Goal: Task Accomplishment & Management: Complete application form

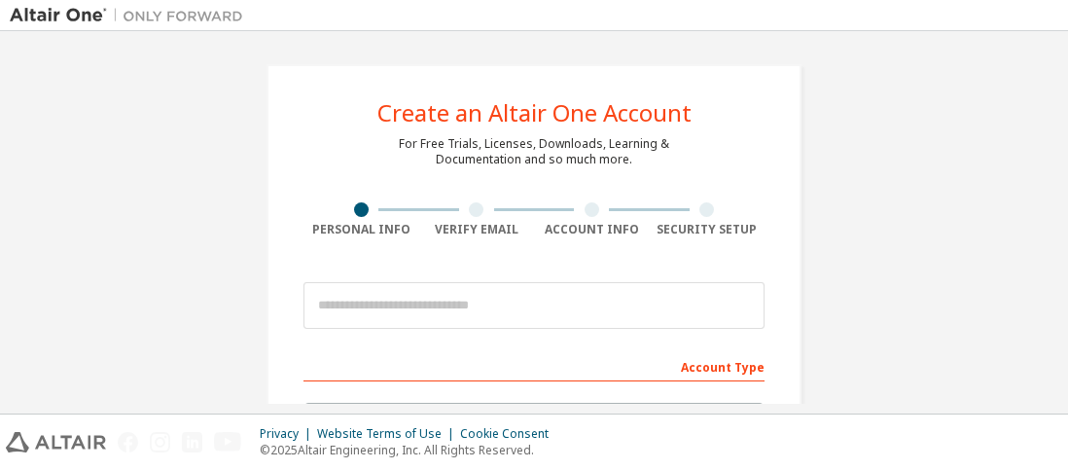
drag, startPoint x: 1047, startPoint y: 151, endPoint x: 1067, endPoint y: 177, distance: 32.7
click at [1067, 177] on html "Create an Altair One Account For Free Trials, Licenses, Downloads, Learning & D…" at bounding box center [534, 235] width 1068 height 470
drag, startPoint x: 1067, startPoint y: 177, endPoint x: 1005, endPoint y: 191, distance: 62.8
click at [1005, 191] on html "Create an Altair One Account For Free Trials, Licenses, Downloads, Learning & D…" at bounding box center [534, 235] width 1068 height 470
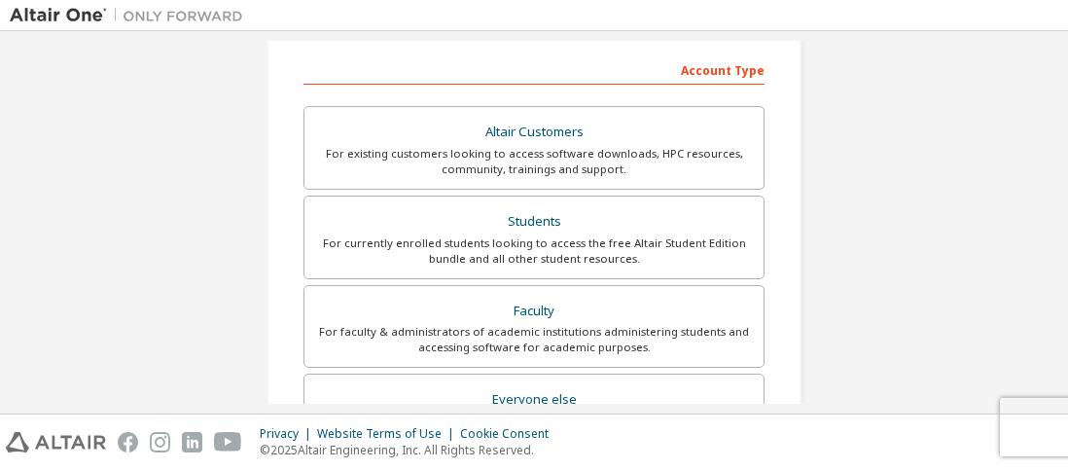
scroll to position [296, 0]
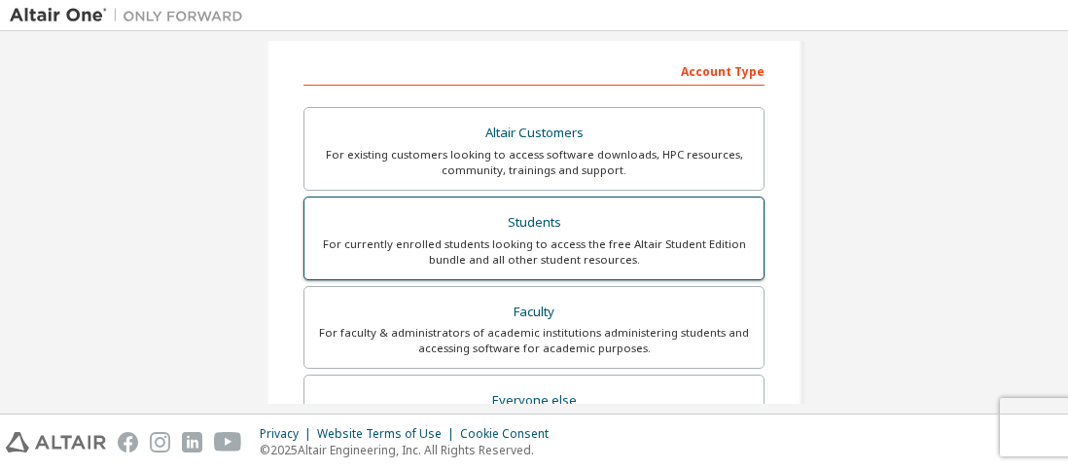
click at [634, 244] on div "For currently enrolled students looking to access the free Altair Student Editi…" at bounding box center [534, 251] width 436 height 31
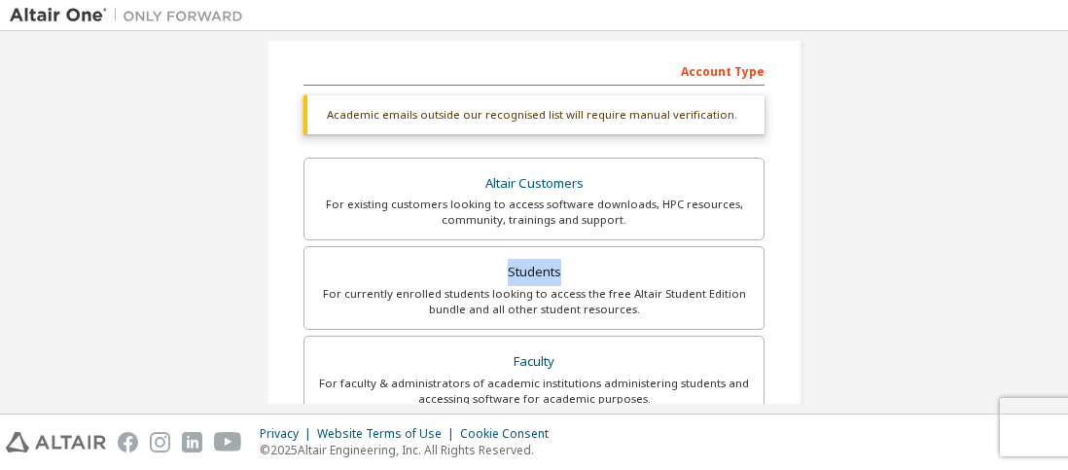
drag, startPoint x: 1061, startPoint y: 252, endPoint x: 1059, endPoint y: 227, distance: 25.4
click at [1059, 227] on div "Create an Altair One Account For Free Trials, Licenses, Downloads, Learning & D…" at bounding box center [534, 222] width 1068 height 382
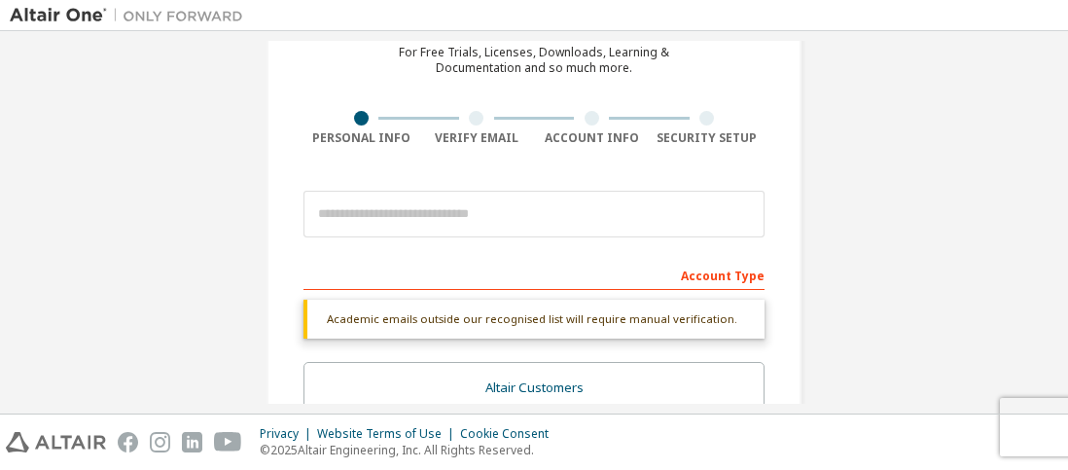
scroll to position [67, 0]
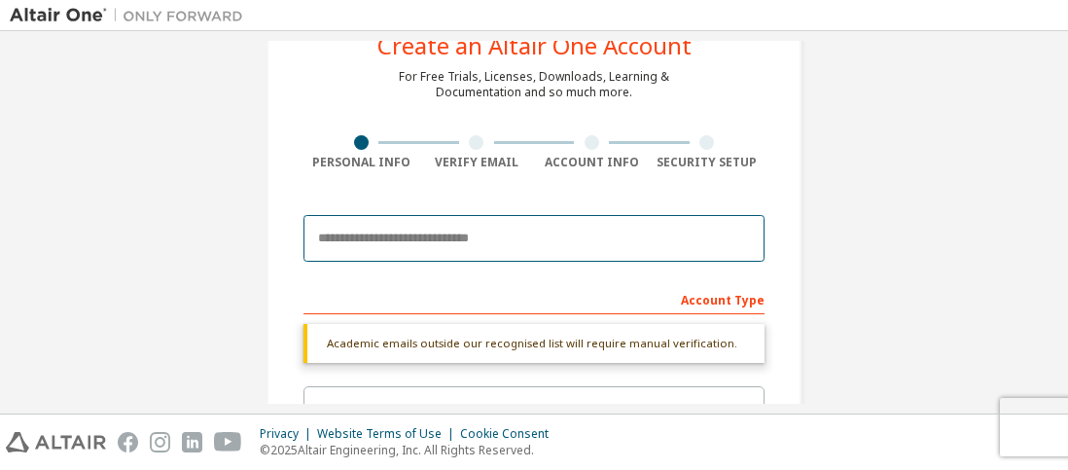
click at [492, 246] on input "email" at bounding box center [534, 238] width 461 height 47
type input "**********"
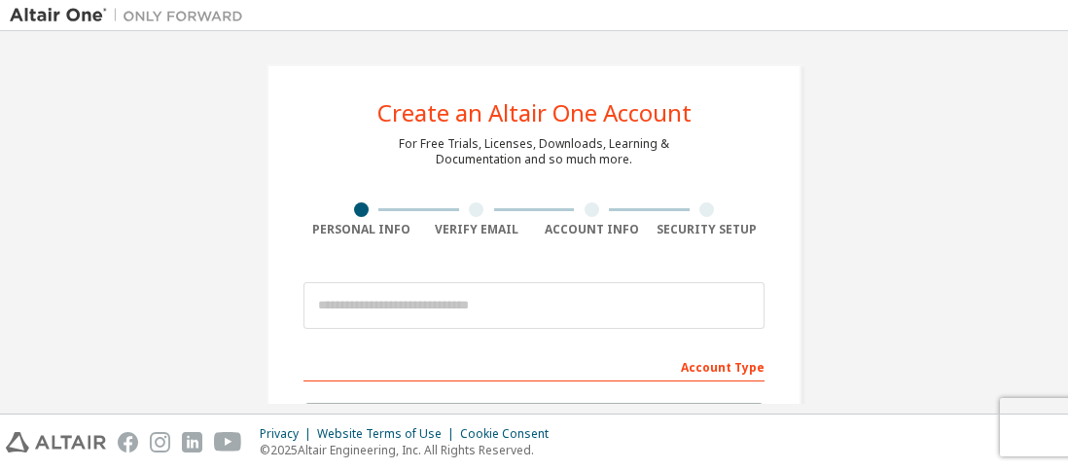
click at [543, 276] on div at bounding box center [534, 305] width 461 height 66
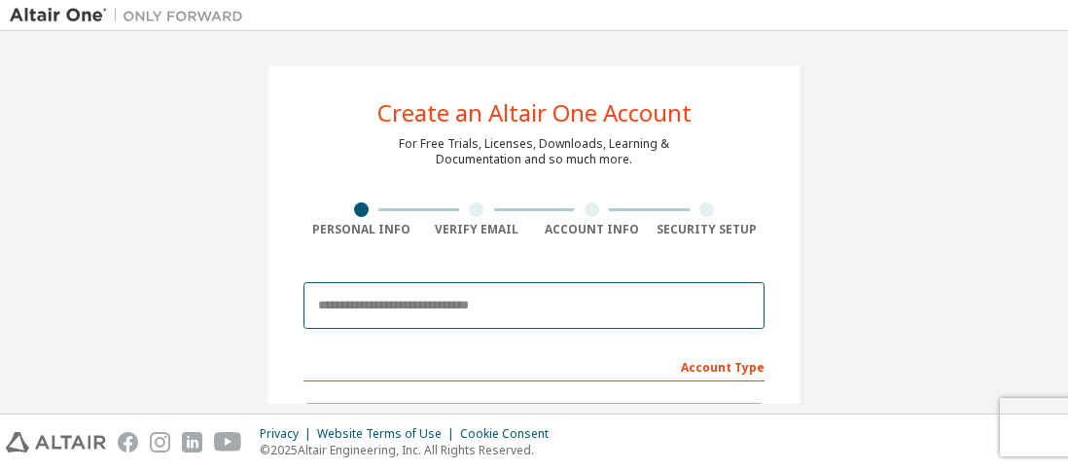
click at [547, 287] on input "email" at bounding box center [534, 305] width 461 height 47
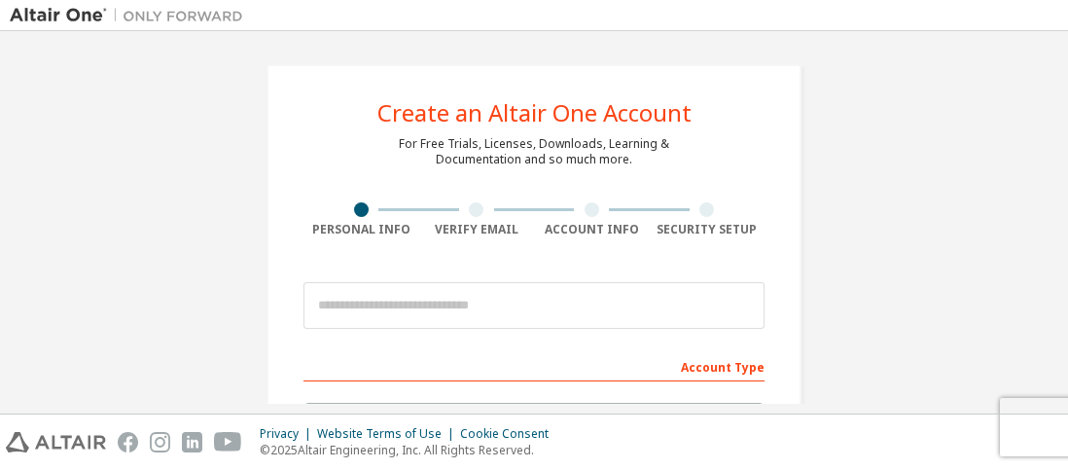
drag, startPoint x: 1060, startPoint y: 164, endPoint x: 1051, endPoint y: 145, distance: 21.3
click at [1051, 145] on div "Create an Altair One Account For Free Trials, Licenses, Downloads, Learning & D…" at bounding box center [534, 222] width 1068 height 382
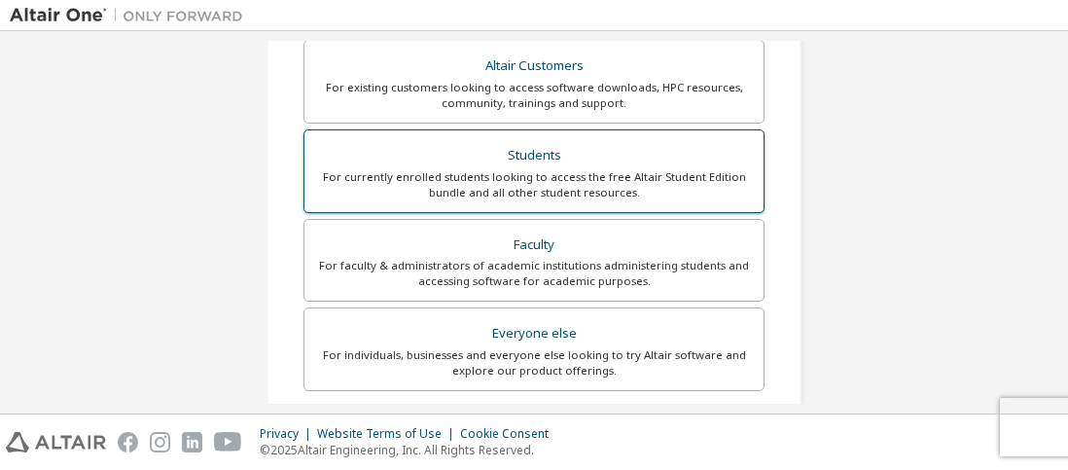
click at [675, 159] on div "Students" at bounding box center [534, 155] width 436 height 27
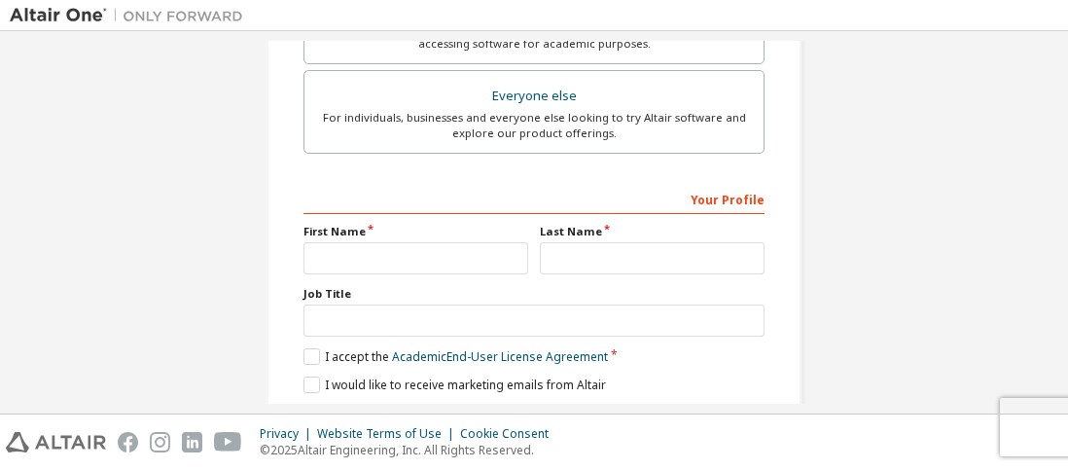
scroll to position [653, 0]
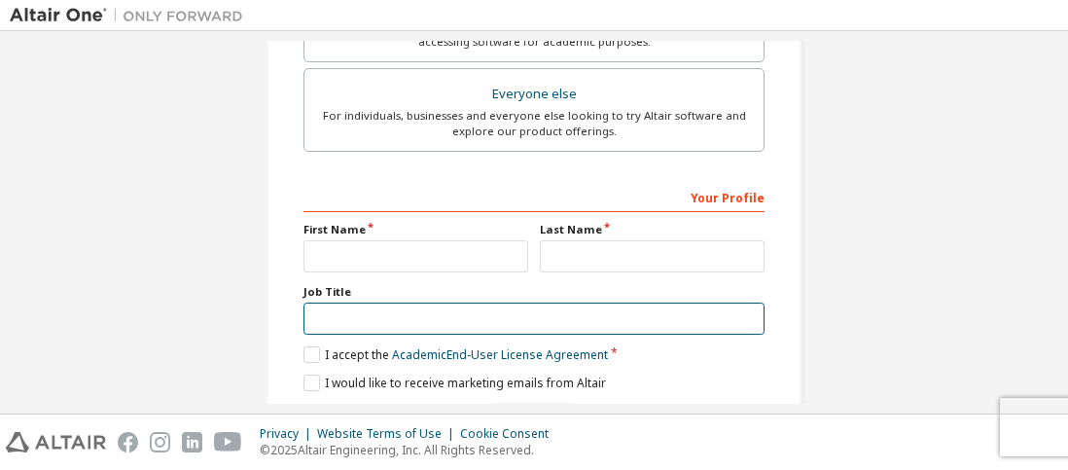
click at [682, 330] on input "text" at bounding box center [534, 319] width 461 height 32
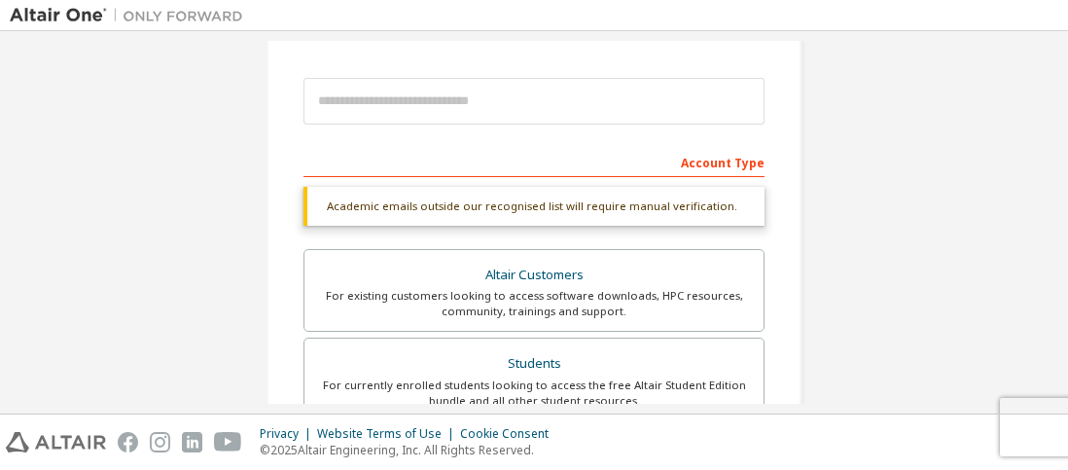
scroll to position [156, 0]
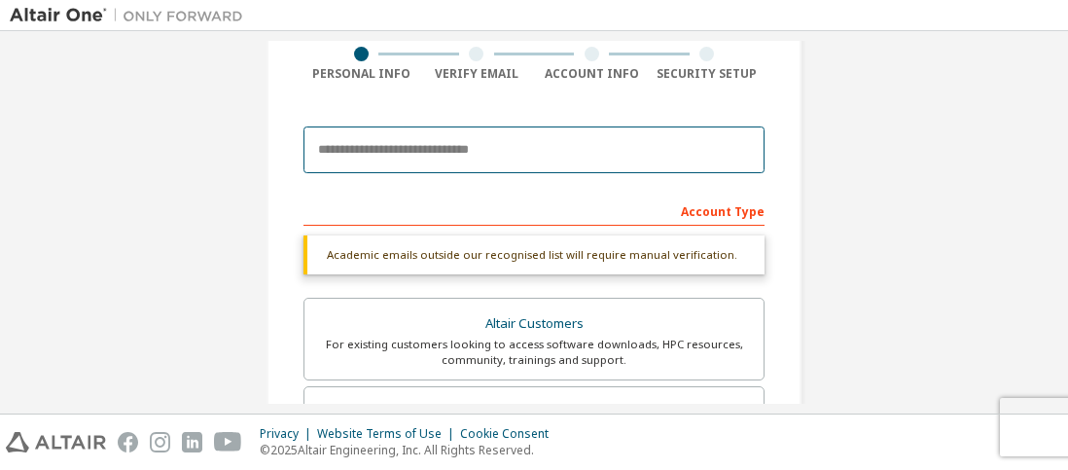
click at [603, 131] on input "email" at bounding box center [534, 150] width 461 height 47
type input "**********"
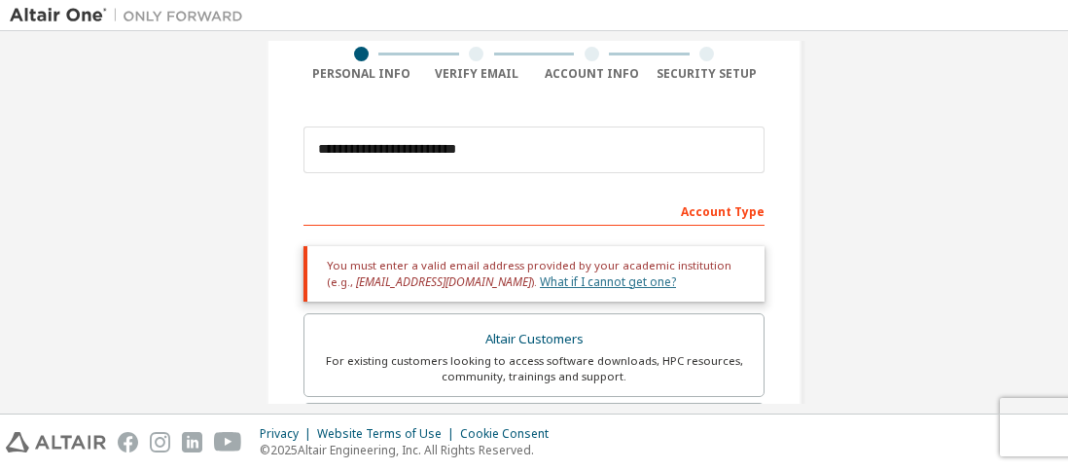
click at [551, 283] on link "What if I cannot get one?" at bounding box center [608, 281] width 136 height 17
